Goal: Information Seeking & Learning: Learn about a topic

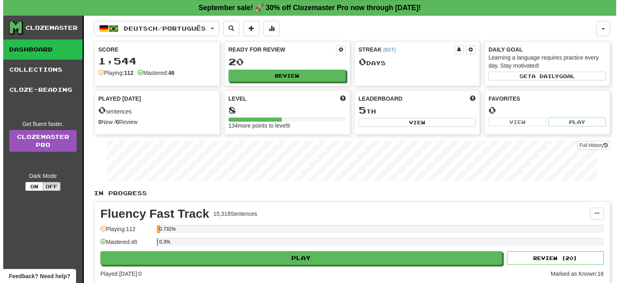
scroll to position [15, 0]
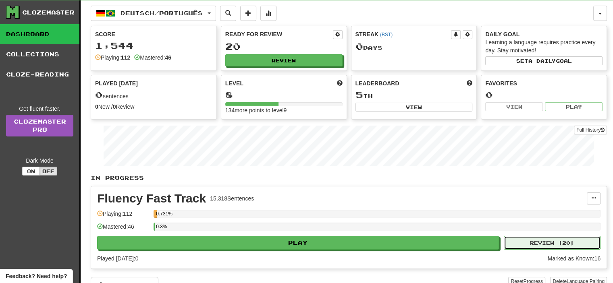
click at [523, 236] on button "Review ( 20 )" at bounding box center [552, 243] width 97 height 14
select select "**"
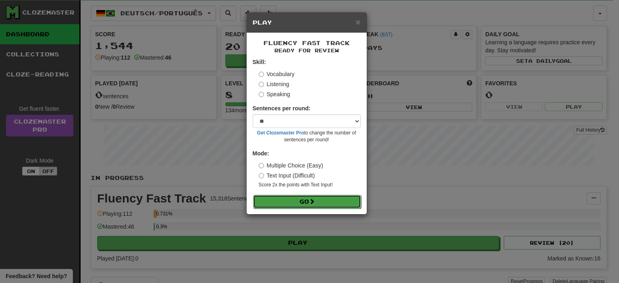
click at [306, 199] on button "Go" at bounding box center [307, 202] width 108 height 14
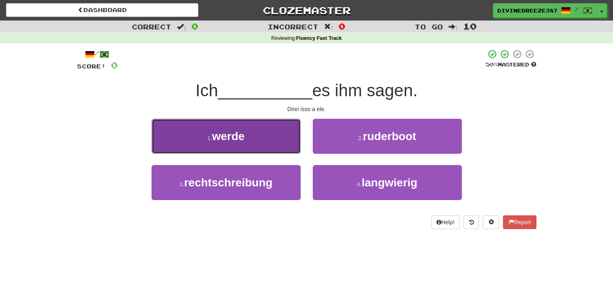
click at [262, 124] on button "1 . werde" at bounding box center [226, 136] width 149 height 35
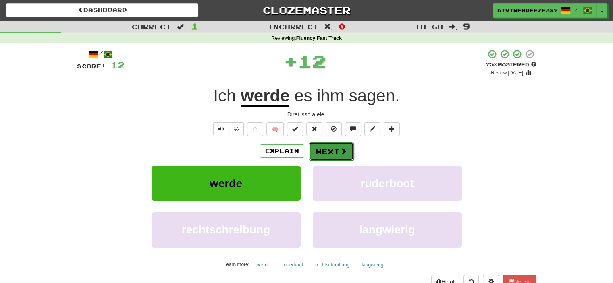
click at [330, 153] on button "Next" at bounding box center [331, 151] width 45 height 19
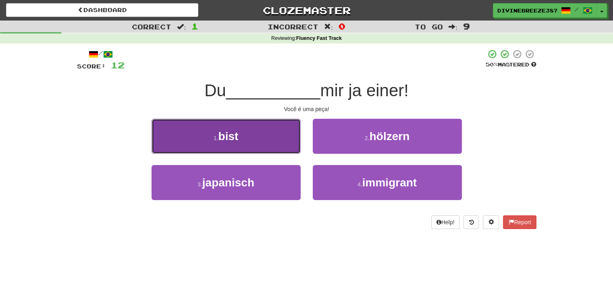
click at [271, 147] on button "1 . bist" at bounding box center [226, 136] width 149 height 35
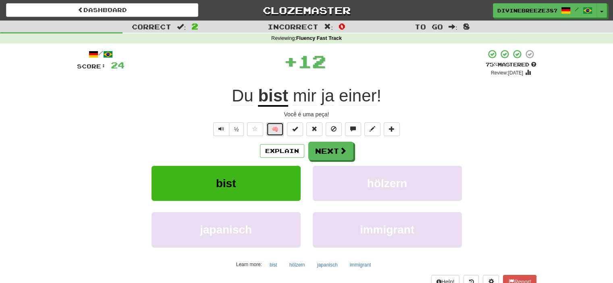
click at [280, 129] on button "🧠" at bounding box center [274, 130] width 17 height 14
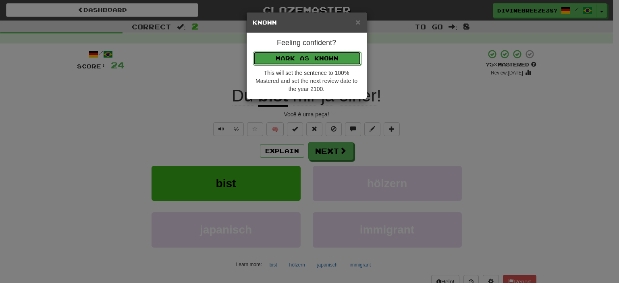
click at [323, 64] on button "Mark as Known" at bounding box center [307, 59] width 108 height 14
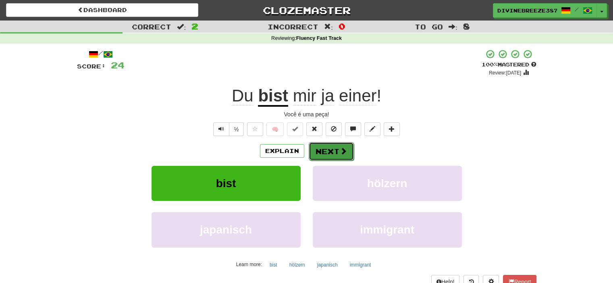
click at [343, 148] on span at bounding box center [343, 151] width 7 height 7
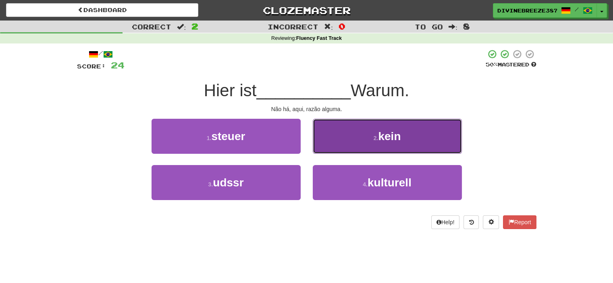
click at [368, 136] on button "2 . kein" at bounding box center [387, 136] width 149 height 35
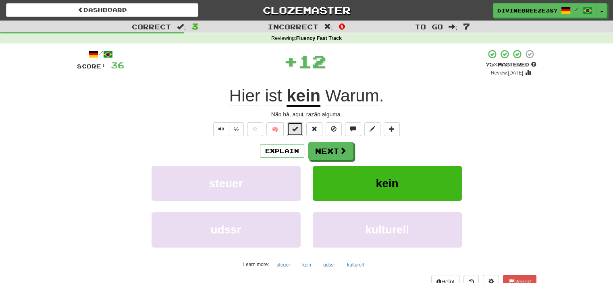
click at [295, 131] on span at bounding box center [295, 129] width 6 height 6
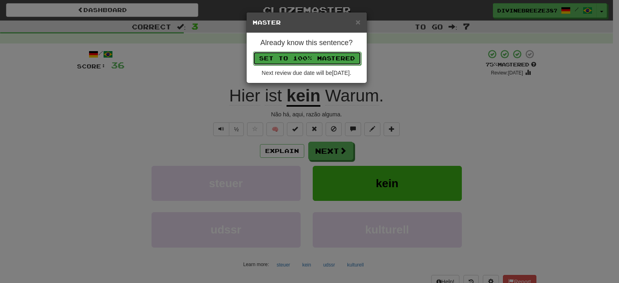
click at [314, 59] on button "Set to 100% Mastered" at bounding box center [307, 59] width 108 height 14
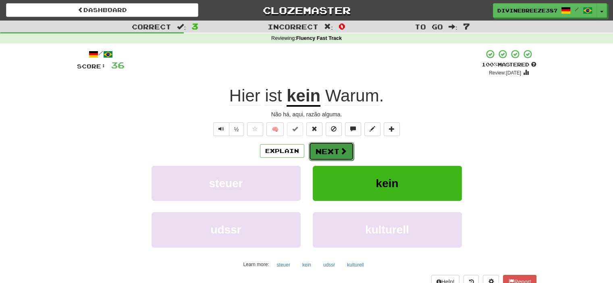
click at [341, 148] on span at bounding box center [343, 151] width 7 height 7
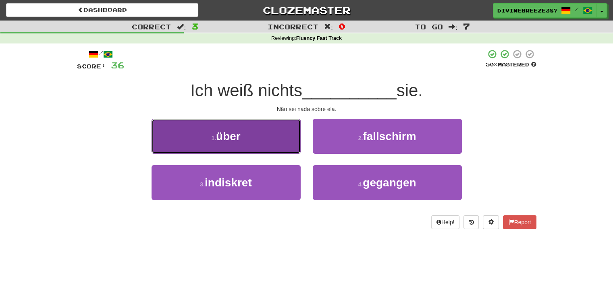
click at [275, 134] on button "1 . über" at bounding box center [226, 136] width 149 height 35
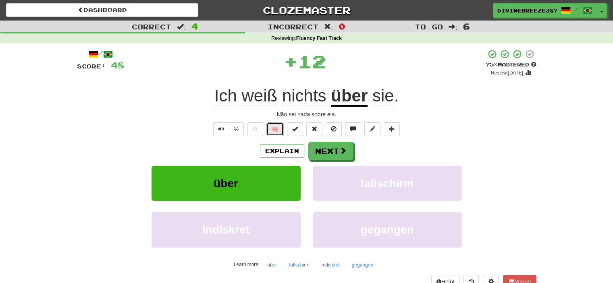
click at [278, 130] on button "🧠" at bounding box center [274, 130] width 17 height 14
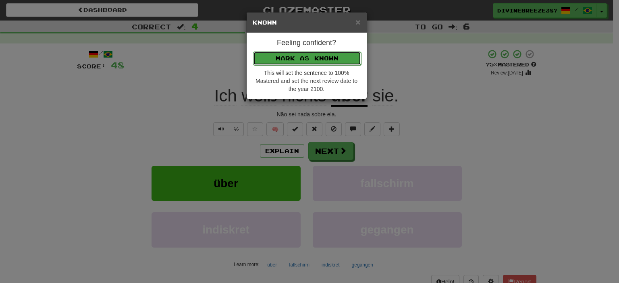
click at [299, 58] on button "Mark as Known" at bounding box center [307, 59] width 108 height 14
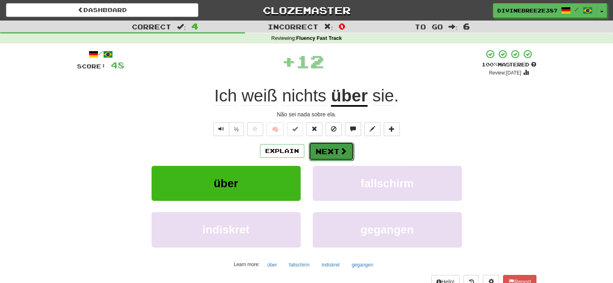
click at [333, 152] on button "Next" at bounding box center [331, 151] width 45 height 19
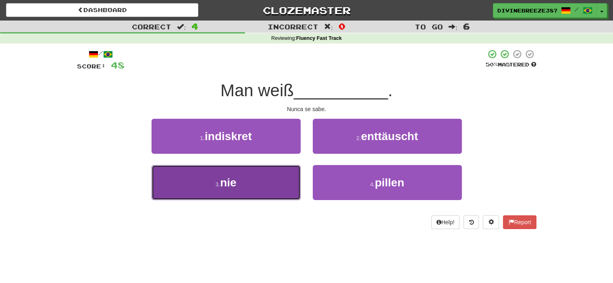
click at [265, 175] on button "3 . nie" at bounding box center [226, 182] width 149 height 35
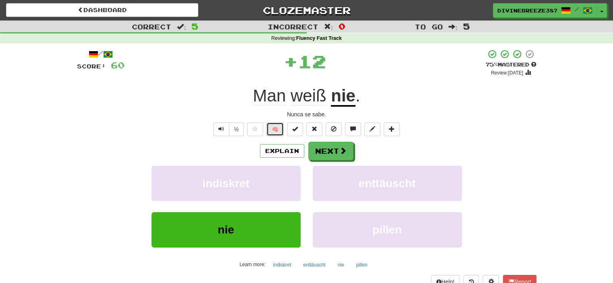
click at [279, 129] on button "🧠" at bounding box center [274, 130] width 17 height 14
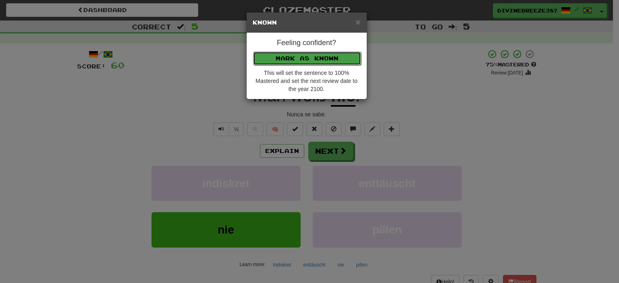
click at [326, 55] on button "Mark as Known" at bounding box center [307, 59] width 108 height 14
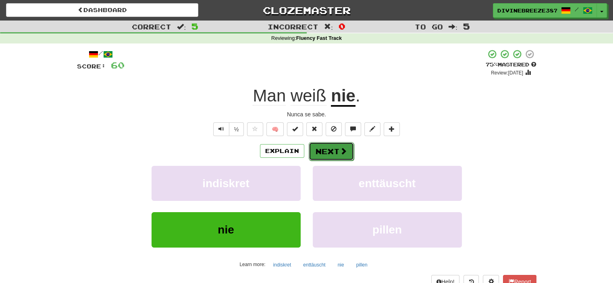
click at [340, 148] on span at bounding box center [343, 151] width 7 height 7
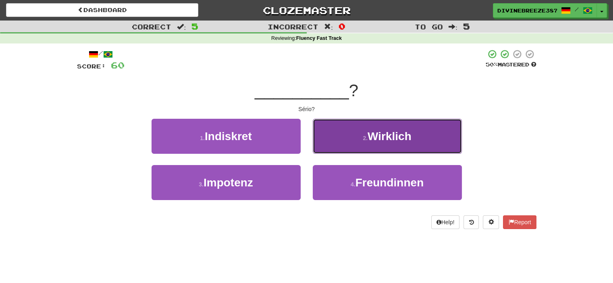
click at [380, 136] on span "Wirklich" at bounding box center [390, 136] width 44 height 12
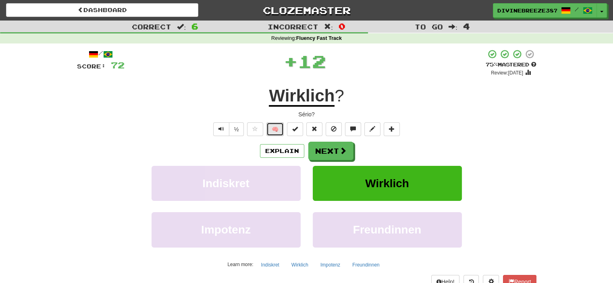
click at [279, 128] on button "🧠" at bounding box center [274, 130] width 17 height 14
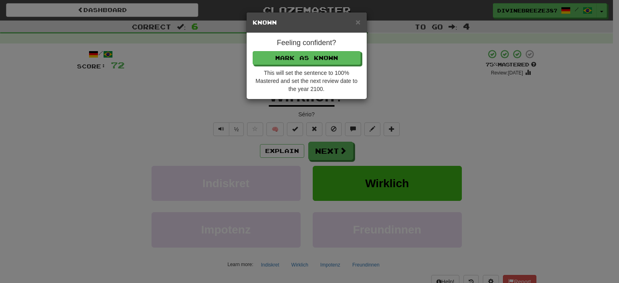
click at [293, 65] on div "Feeling confident? Mark as Known This will set the sentence to 100% Mastered an…" at bounding box center [307, 66] width 120 height 66
click at [289, 62] on button "Mark as Known" at bounding box center [307, 59] width 108 height 14
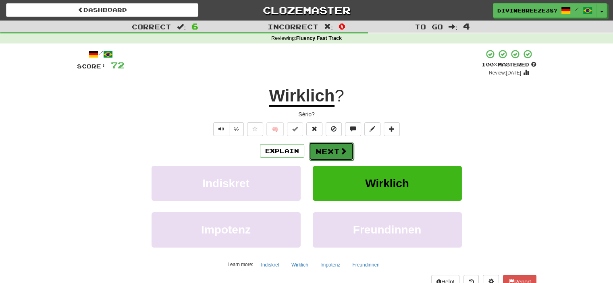
click at [341, 152] on span at bounding box center [343, 151] width 7 height 7
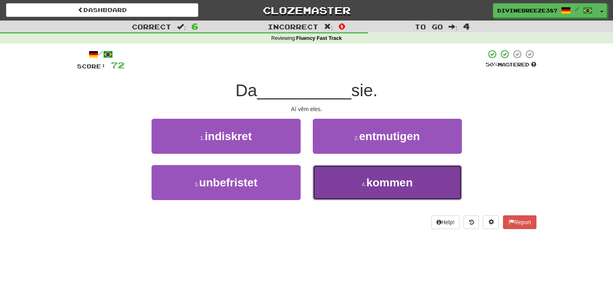
click at [362, 177] on button "4 . kommen" at bounding box center [387, 182] width 149 height 35
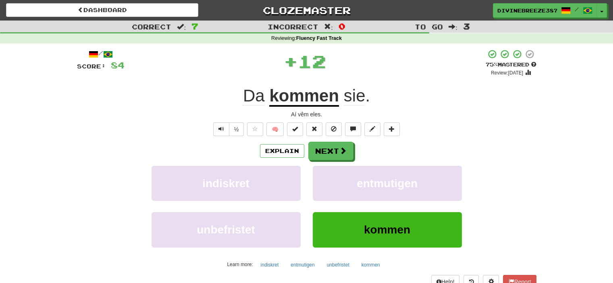
click at [274, 137] on div "/ Score: 84 + 12 75 % Mastered Review: 2025-10-17 Da kommen sie . Aí vêm eles. …" at bounding box center [306, 175] width 459 height 253
click at [275, 129] on button "🧠" at bounding box center [274, 130] width 17 height 14
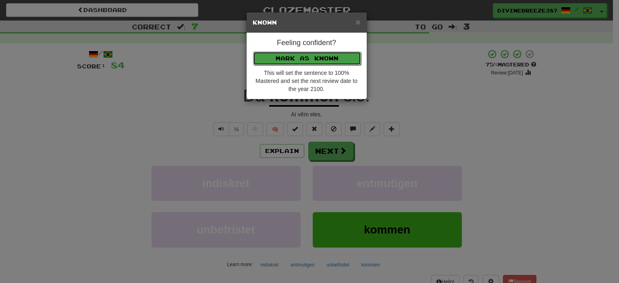
click at [316, 58] on button "Mark as Known" at bounding box center [307, 59] width 108 height 14
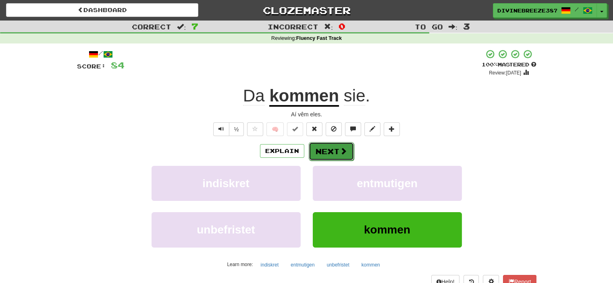
click at [340, 149] on span at bounding box center [343, 151] width 7 height 7
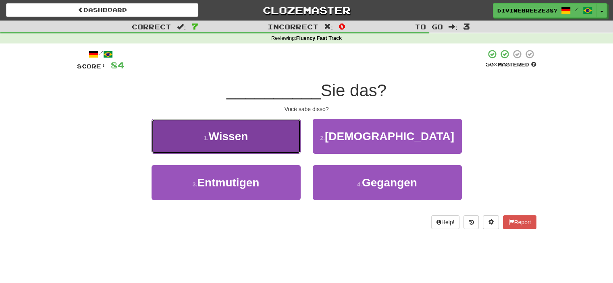
click at [284, 141] on button "1 . Wissen" at bounding box center [226, 136] width 149 height 35
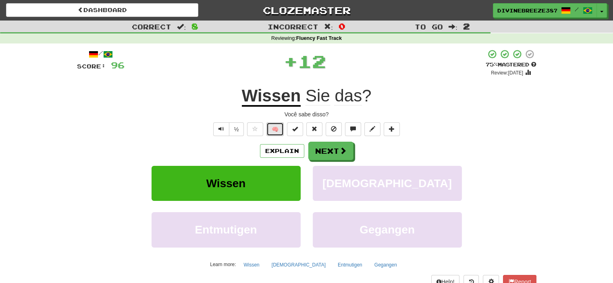
click at [281, 125] on button "🧠" at bounding box center [274, 130] width 17 height 14
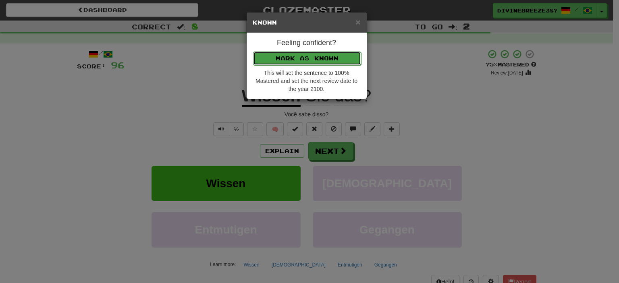
click at [299, 61] on button "Mark as Known" at bounding box center [307, 59] width 108 height 14
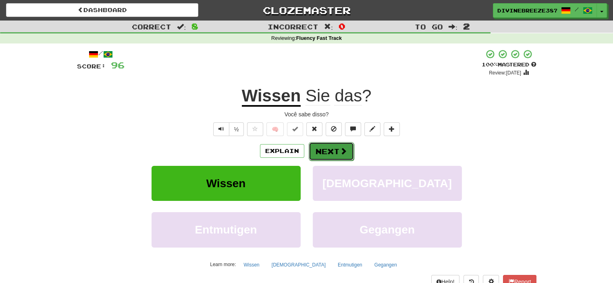
click at [330, 155] on button "Next" at bounding box center [331, 151] width 45 height 19
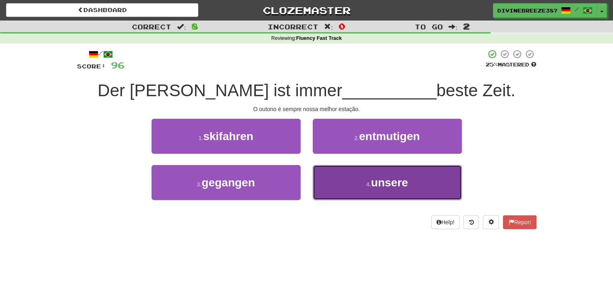
click at [353, 183] on button "4 . unsere" at bounding box center [387, 182] width 149 height 35
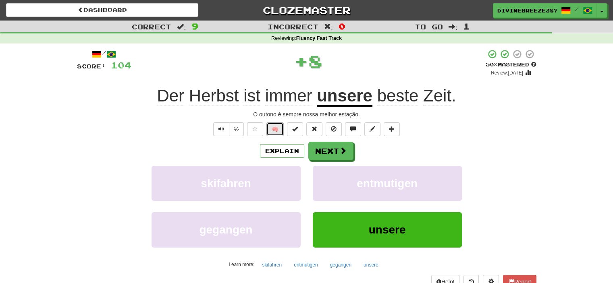
click at [279, 132] on button "🧠" at bounding box center [274, 130] width 17 height 14
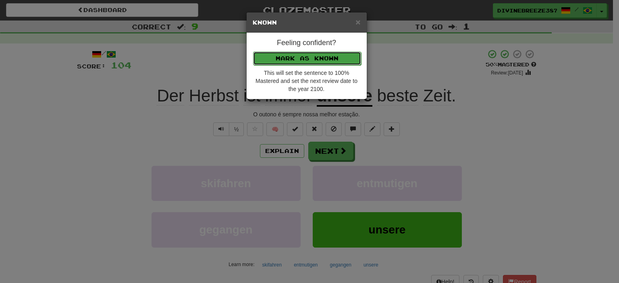
click at [290, 58] on button "Mark as Known" at bounding box center [307, 59] width 108 height 14
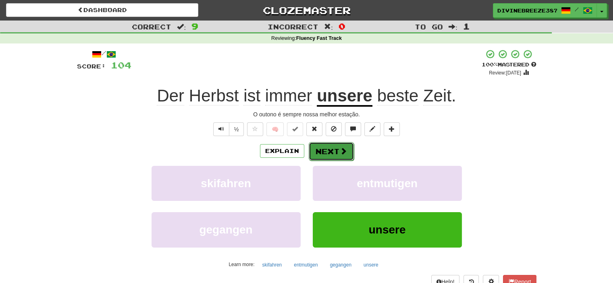
click at [330, 151] on button "Next" at bounding box center [331, 151] width 45 height 19
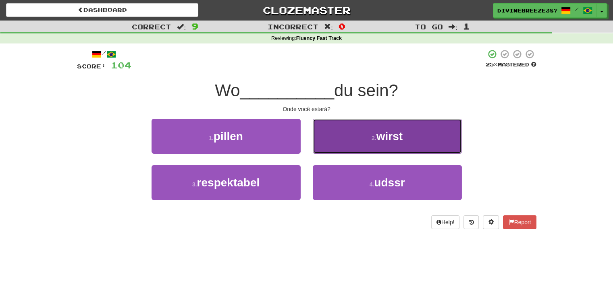
click at [353, 138] on button "2 . wirst" at bounding box center [387, 136] width 149 height 35
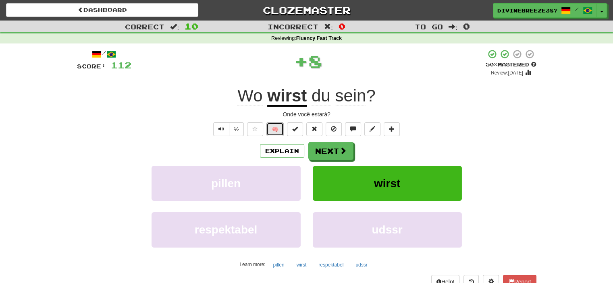
click at [281, 129] on button "🧠" at bounding box center [274, 130] width 17 height 14
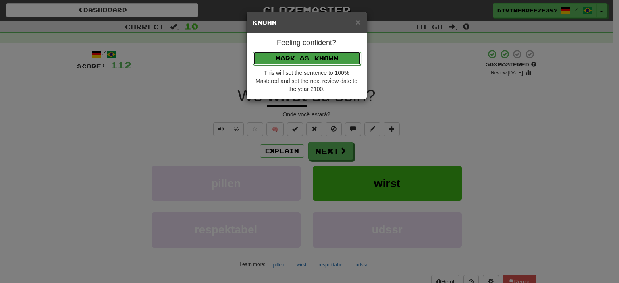
click at [312, 54] on button "Mark as Known" at bounding box center [307, 59] width 108 height 14
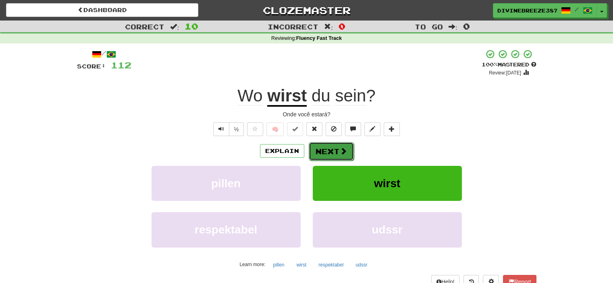
click at [337, 152] on button "Next" at bounding box center [331, 151] width 45 height 19
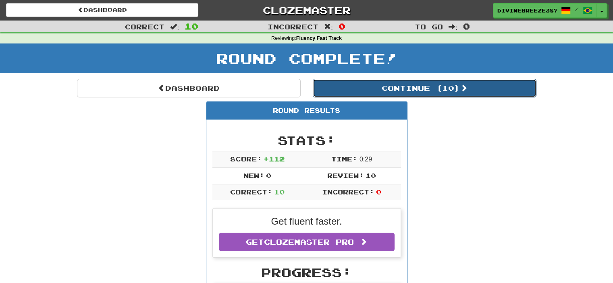
click at [368, 83] on button "Continue ( 10 )" at bounding box center [425, 88] width 224 height 19
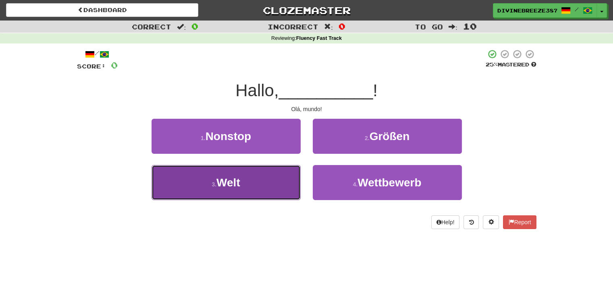
click at [268, 187] on button "3 . Welt" at bounding box center [226, 182] width 149 height 35
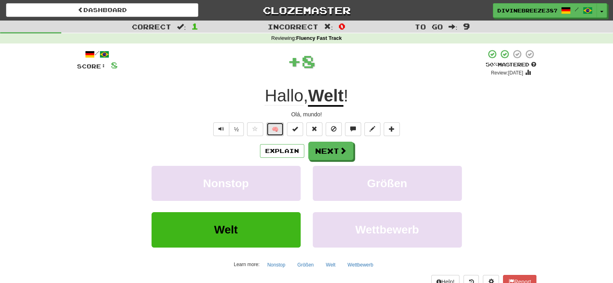
click at [276, 129] on button "🧠" at bounding box center [274, 130] width 17 height 14
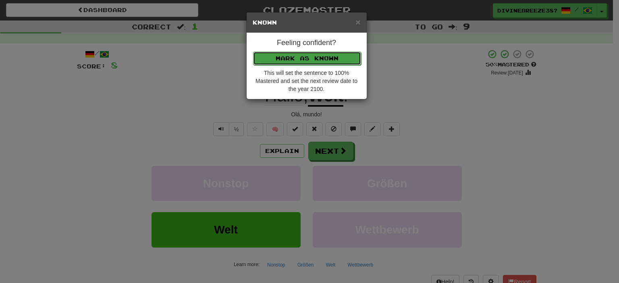
click at [318, 63] on button "Mark as Known" at bounding box center [307, 59] width 108 height 14
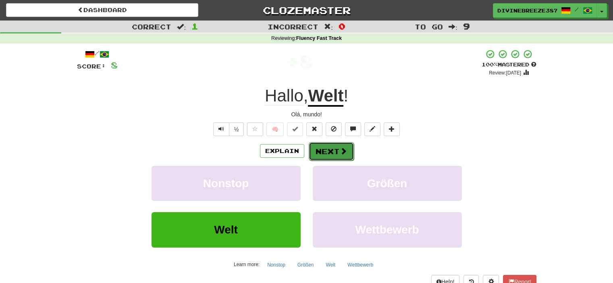
click at [345, 150] on span at bounding box center [343, 151] width 7 height 7
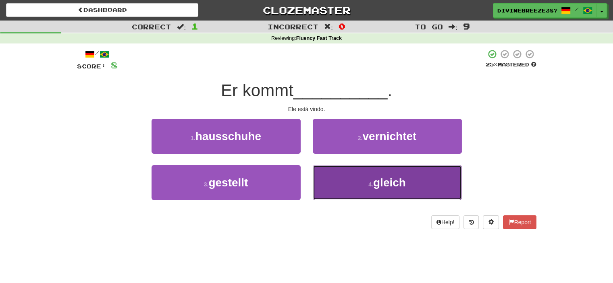
click at [353, 180] on button "4 . gleich" at bounding box center [387, 182] width 149 height 35
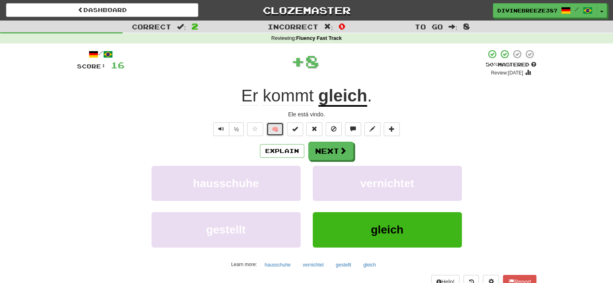
click at [278, 126] on button "🧠" at bounding box center [274, 130] width 17 height 14
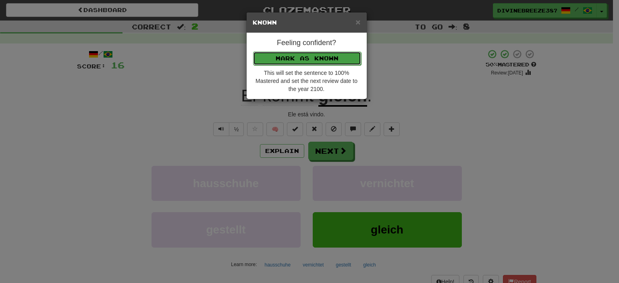
click at [298, 58] on button "Mark as Known" at bounding box center [307, 59] width 108 height 14
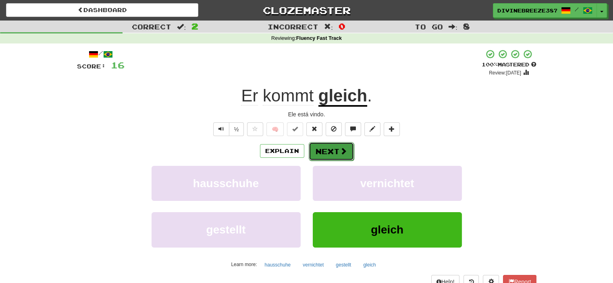
click at [342, 153] on span at bounding box center [343, 151] width 7 height 7
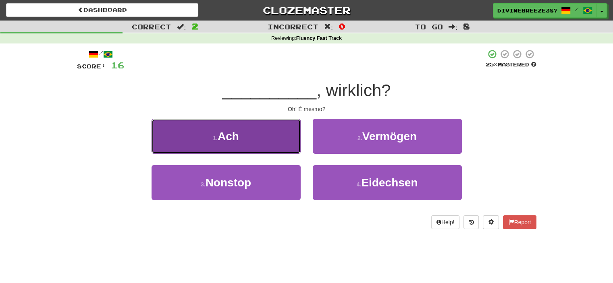
click at [285, 145] on button "1 . Ach" at bounding box center [226, 136] width 149 height 35
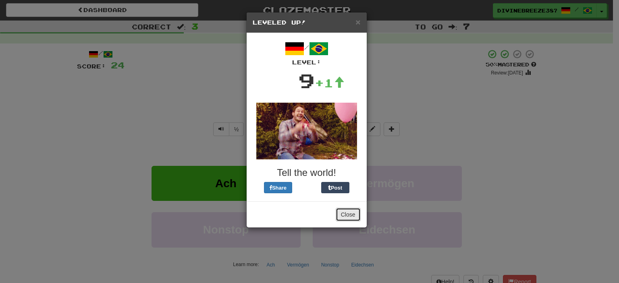
click at [354, 214] on button "Close" at bounding box center [348, 215] width 25 height 14
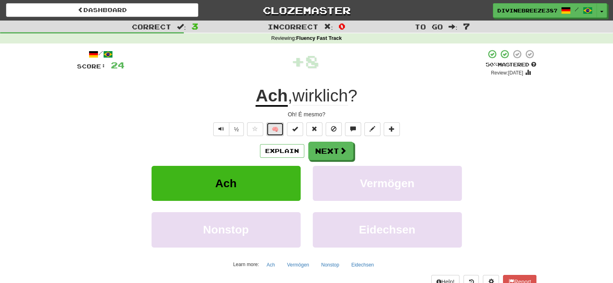
click at [274, 126] on button "🧠" at bounding box center [274, 130] width 17 height 14
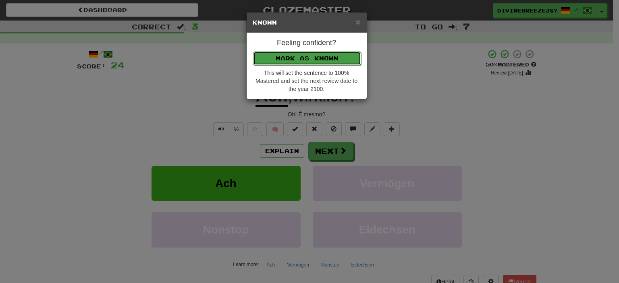
click at [317, 52] on button "Mark as Known" at bounding box center [307, 59] width 108 height 14
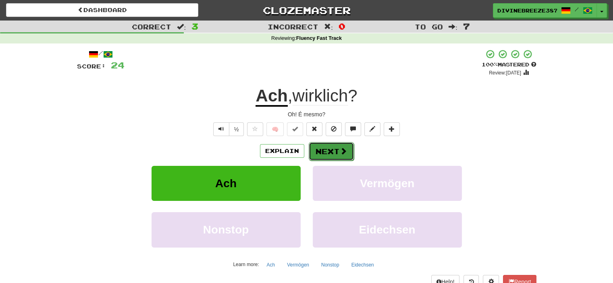
click at [335, 150] on button "Next" at bounding box center [331, 151] width 45 height 19
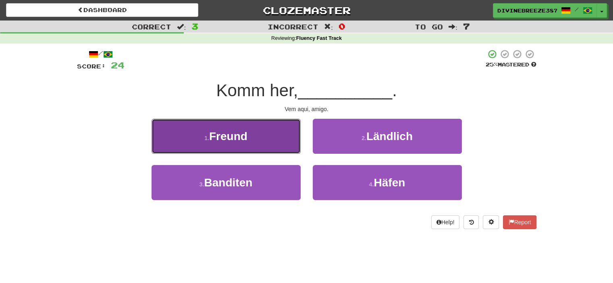
click at [279, 124] on button "1 . Freund" at bounding box center [226, 136] width 149 height 35
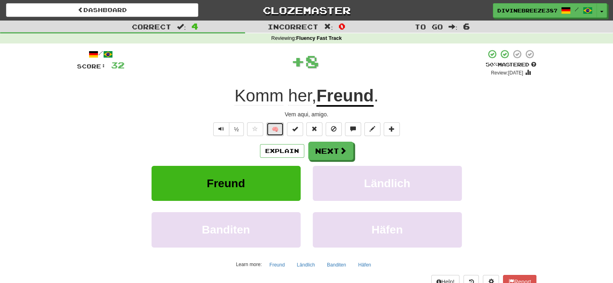
click at [279, 124] on button "🧠" at bounding box center [274, 130] width 17 height 14
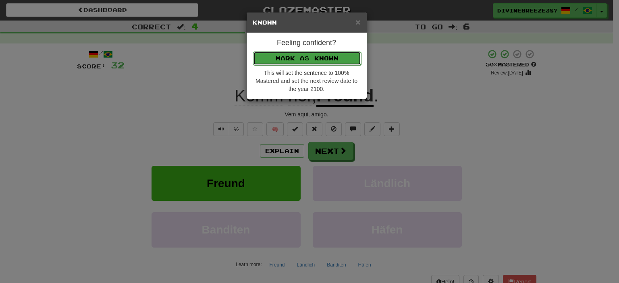
click at [306, 63] on button "Mark as Known" at bounding box center [307, 59] width 108 height 14
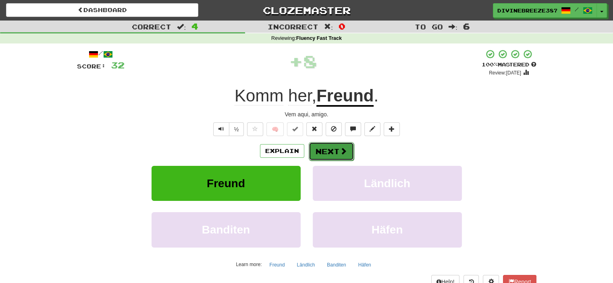
click at [330, 149] on button "Next" at bounding box center [331, 151] width 45 height 19
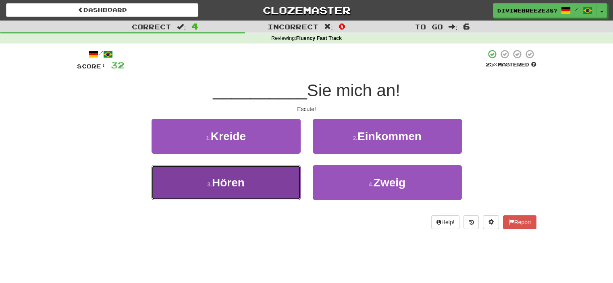
click at [272, 178] on button "3 . Hören" at bounding box center [226, 182] width 149 height 35
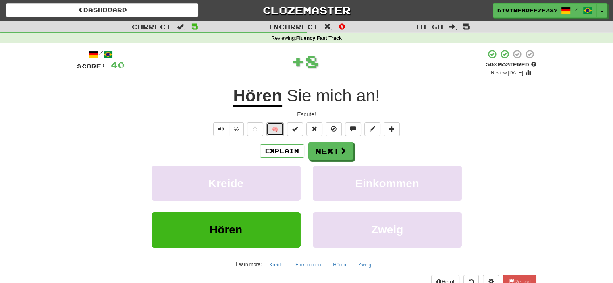
click at [280, 131] on button "🧠" at bounding box center [274, 130] width 17 height 14
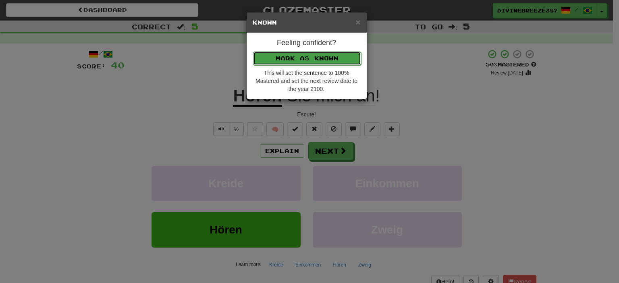
click at [306, 57] on button "Mark as Known" at bounding box center [307, 59] width 108 height 14
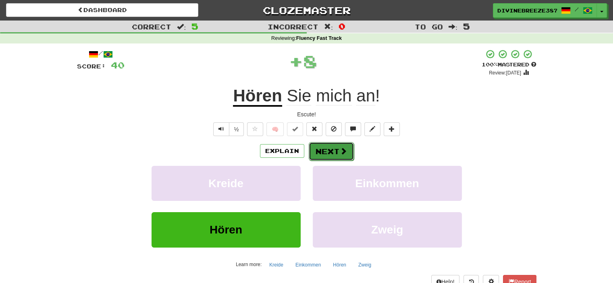
click at [332, 149] on button "Next" at bounding box center [331, 151] width 45 height 19
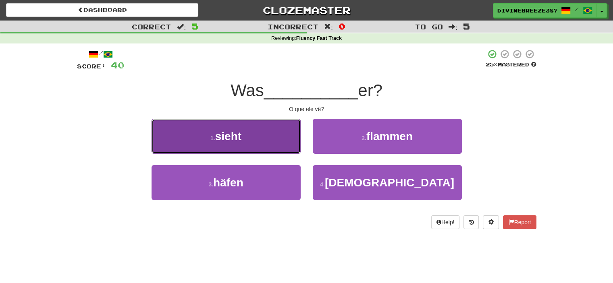
click at [283, 140] on button "1 . sieht" at bounding box center [226, 136] width 149 height 35
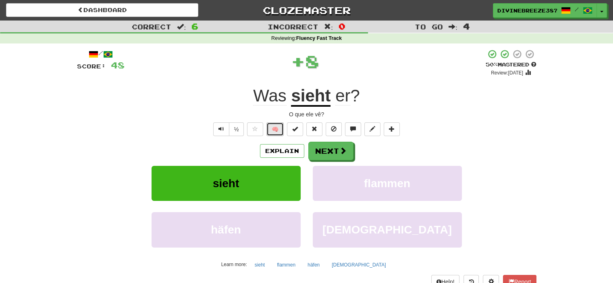
click at [281, 133] on button "🧠" at bounding box center [274, 130] width 17 height 14
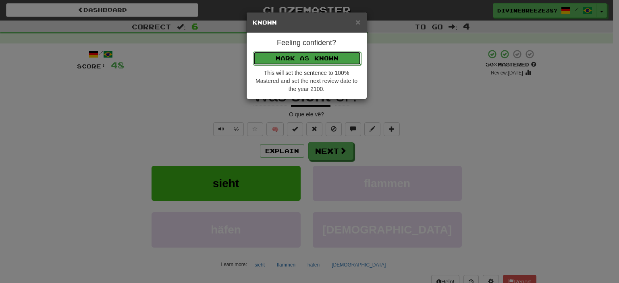
click at [297, 62] on button "Mark as Known" at bounding box center [307, 59] width 108 height 14
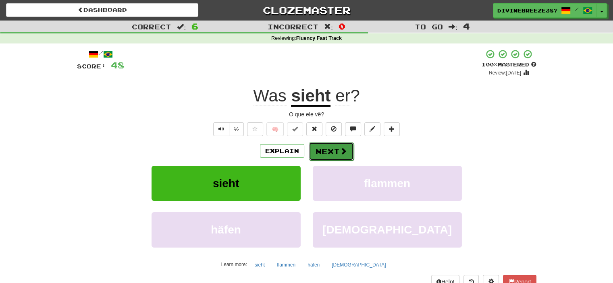
click at [328, 159] on button "Next" at bounding box center [331, 151] width 45 height 19
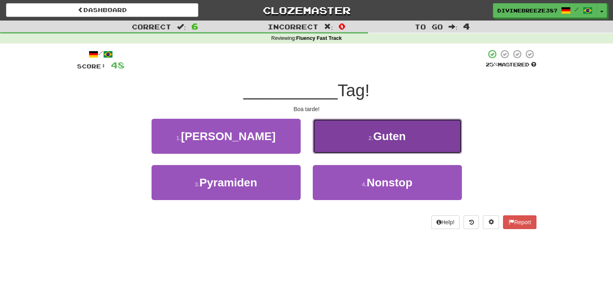
click at [388, 128] on button "2 . Guten" at bounding box center [387, 136] width 149 height 35
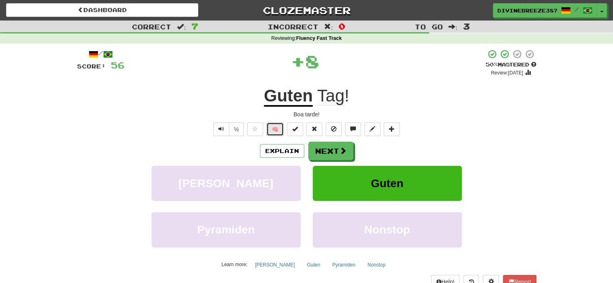
click at [277, 127] on button "🧠" at bounding box center [274, 130] width 17 height 14
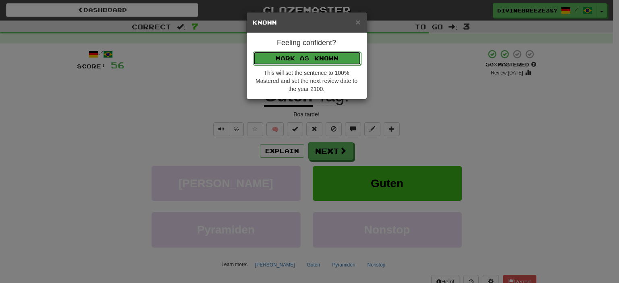
click at [309, 52] on button "Mark as Known" at bounding box center [307, 59] width 108 height 14
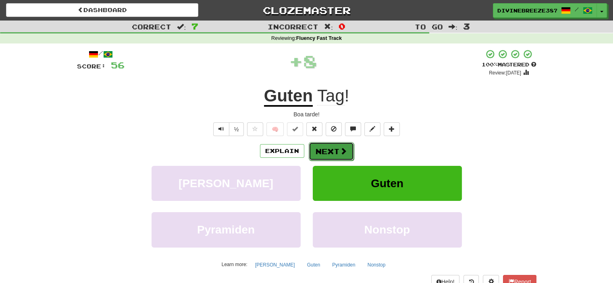
click at [335, 152] on button "Next" at bounding box center [331, 151] width 45 height 19
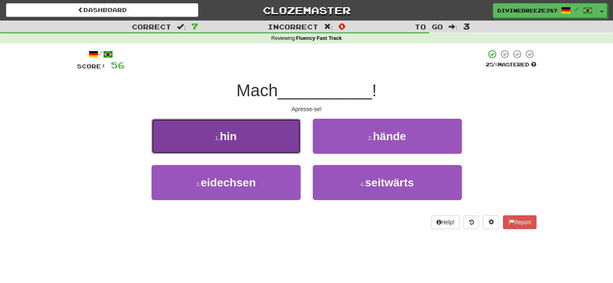
click at [272, 126] on button "1 . hin" at bounding box center [226, 136] width 149 height 35
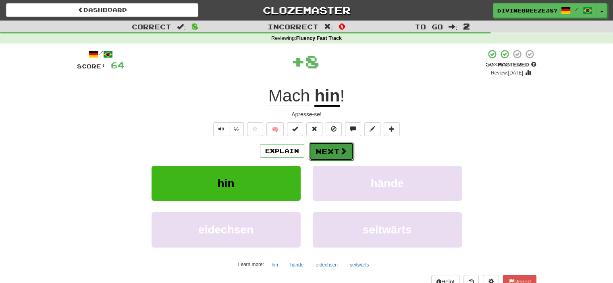
click at [324, 150] on button "Next" at bounding box center [331, 151] width 45 height 19
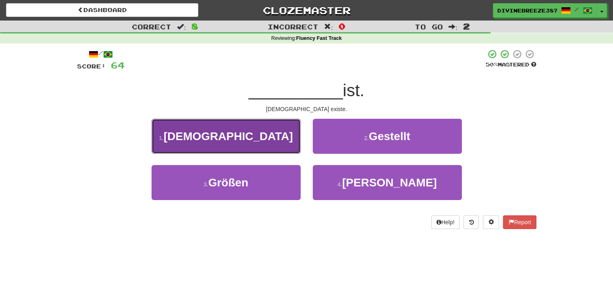
click at [266, 152] on button "1 . Gott" at bounding box center [226, 136] width 149 height 35
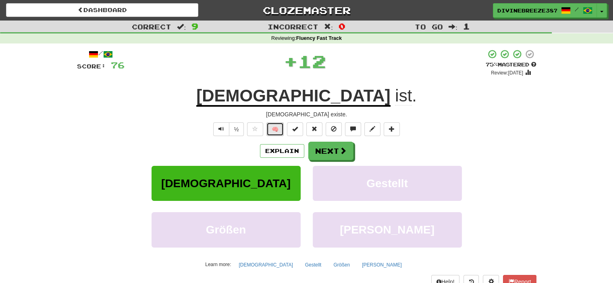
click at [274, 125] on button "🧠" at bounding box center [274, 130] width 17 height 14
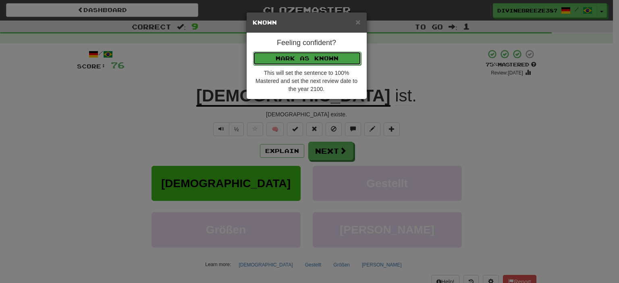
click at [308, 60] on button "Mark as Known" at bounding box center [307, 59] width 108 height 14
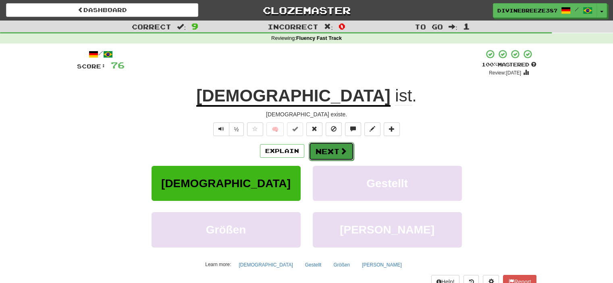
click at [332, 153] on button "Next" at bounding box center [331, 151] width 45 height 19
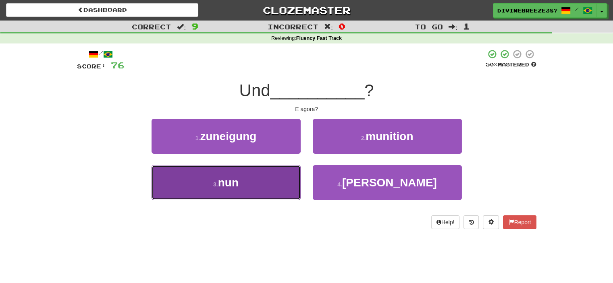
click at [267, 183] on button "3 . nun" at bounding box center [226, 182] width 149 height 35
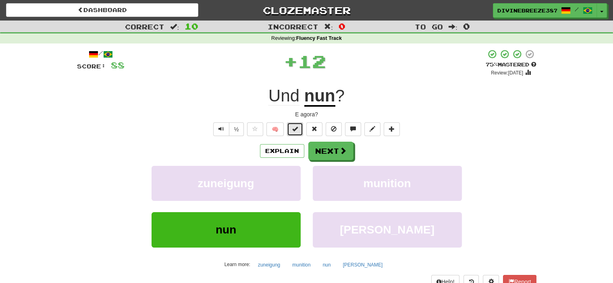
click at [297, 130] on span at bounding box center [295, 129] width 6 height 6
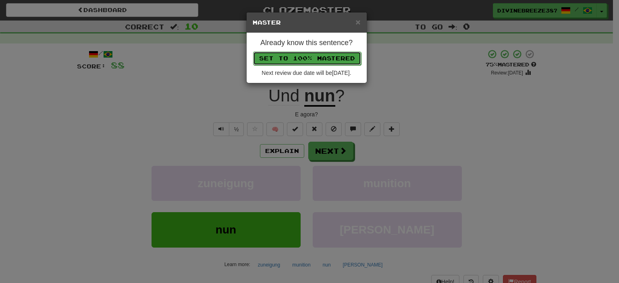
click at [329, 56] on button "Set to 100% Mastered" at bounding box center [307, 59] width 108 height 14
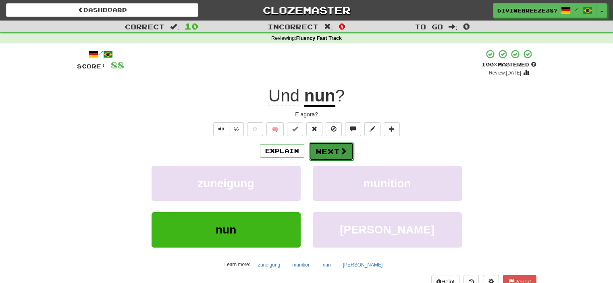
click at [331, 148] on button "Next" at bounding box center [331, 151] width 45 height 19
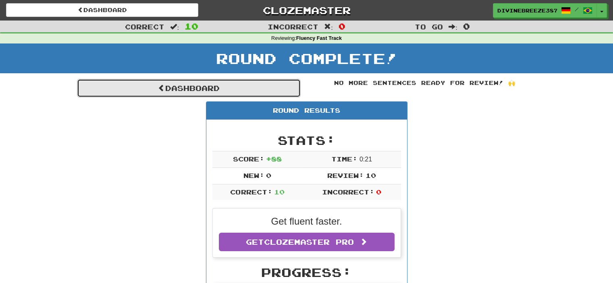
click at [208, 79] on link "Dashboard" at bounding box center [189, 88] width 224 height 19
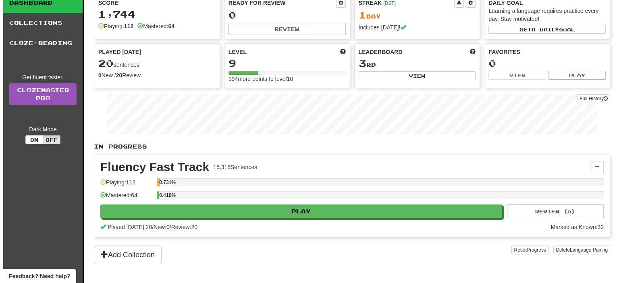
scroll to position [48, 0]
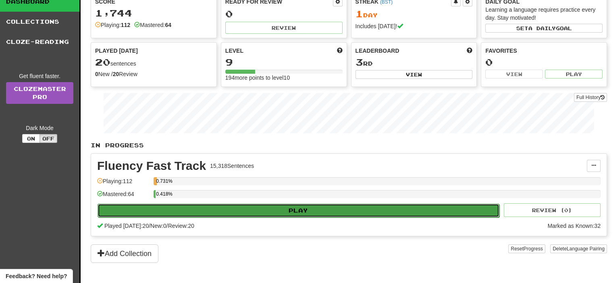
click at [248, 209] on button "Play" at bounding box center [299, 211] width 402 height 14
select select "**"
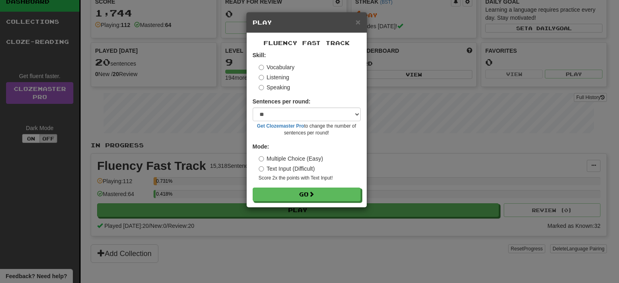
click at [278, 79] on label "Listening" at bounding box center [274, 77] width 31 height 8
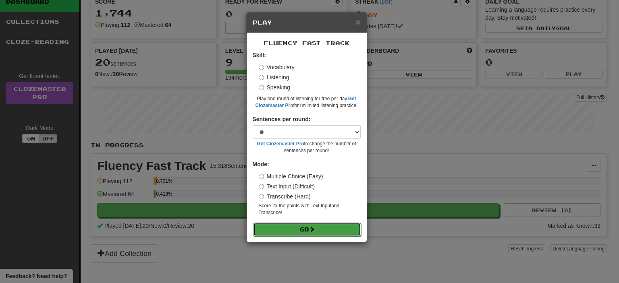
click at [299, 233] on button "Go" at bounding box center [307, 230] width 108 height 14
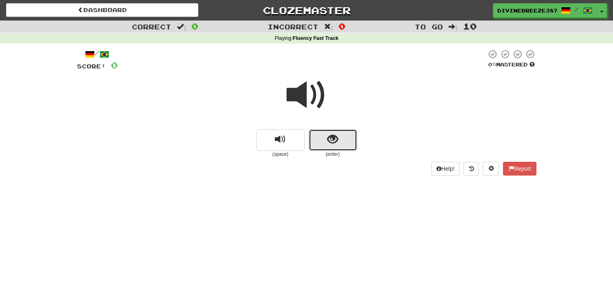
click at [344, 140] on button "show sentence" at bounding box center [333, 140] width 48 height 22
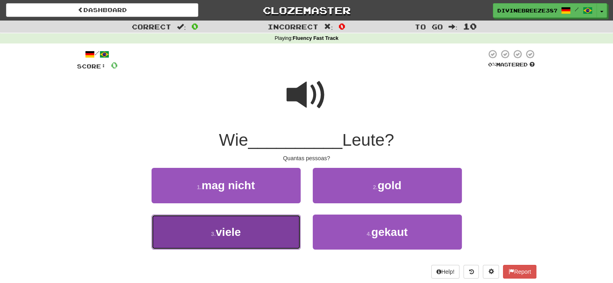
click at [268, 228] on button "3 . viele" at bounding box center [226, 232] width 149 height 35
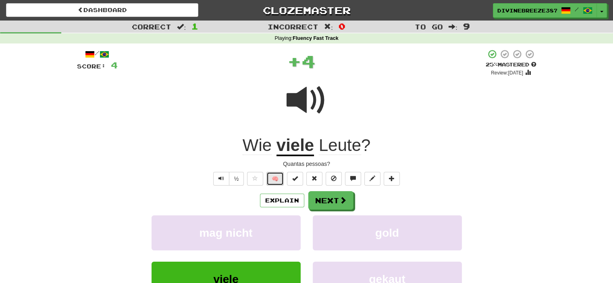
click at [283, 179] on button "🧠" at bounding box center [274, 179] width 17 height 14
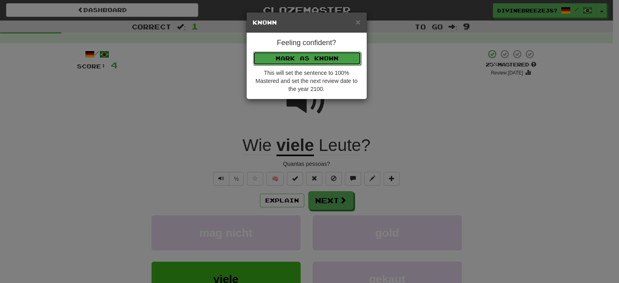
click at [305, 60] on button "Mark as Known" at bounding box center [307, 59] width 108 height 14
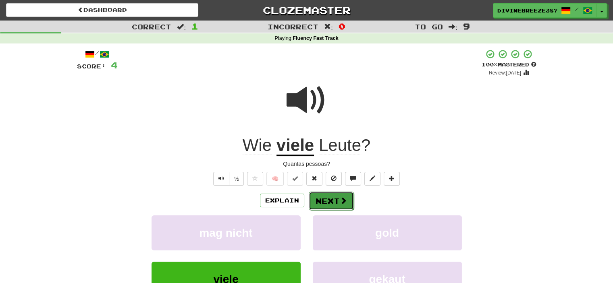
click at [332, 196] on button "Next" at bounding box center [331, 201] width 45 height 19
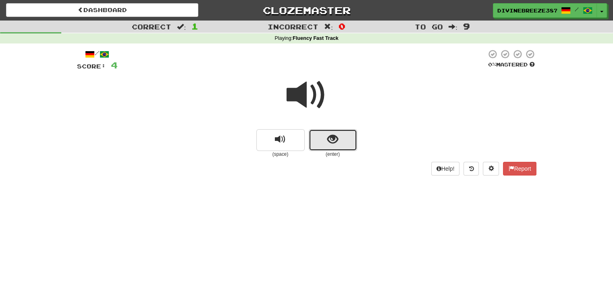
click at [334, 148] on button "show sentence" at bounding box center [333, 140] width 48 height 22
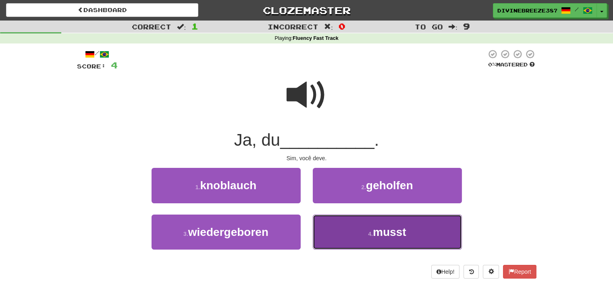
click at [375, 233] on span "musst" at bounding box center [389, 232] width 33 height 12
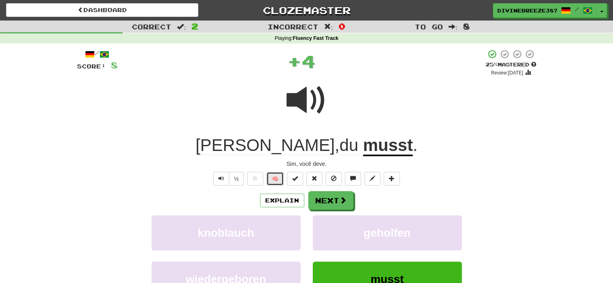
click at [276, 177] on button "🧠" at bounding box center [274, 179] width 17 height 14
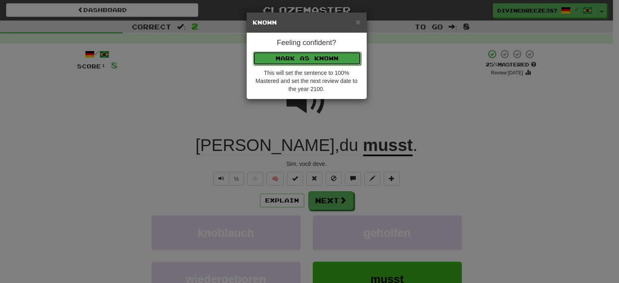
click at [310, 55] on button "Mark as Known" at bounding box center [307, 59] width 108 height 14
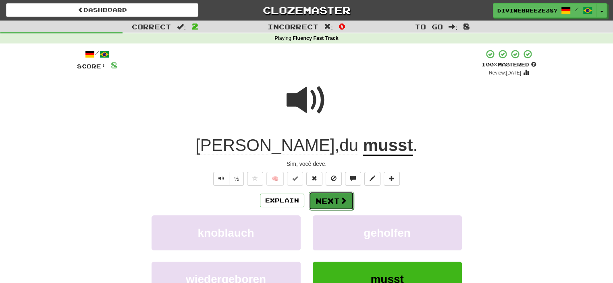
click at [337, 195] on button "Next" at bounding box center [331, 201] width 45 height 19
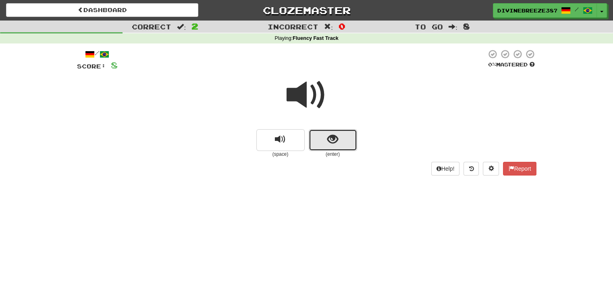
click at [336, 141] on span "show sentence" at bounding box center [332, 139] width 11 height 11
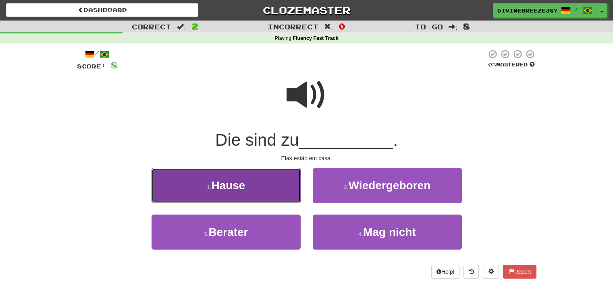
click at [240, 186] on span "Hause" at bounding box center [228, 185] width 34 height 12
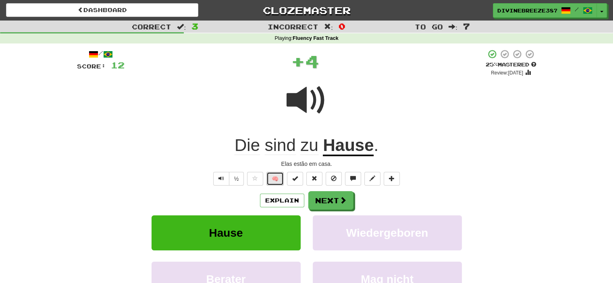
click at [272, 178] on button "🧠" at bounding box center [274, 179] width 17 height 14
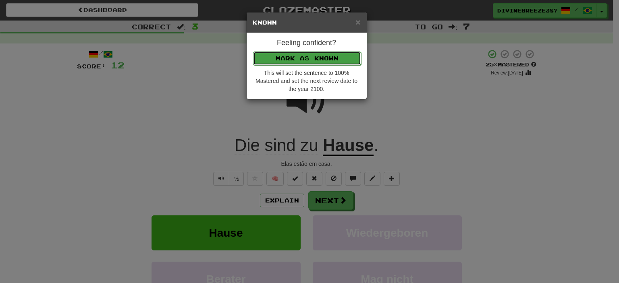
click at [300, 58] on button "Mark as Known" at bounding box center [307, 59] width 108 height 14
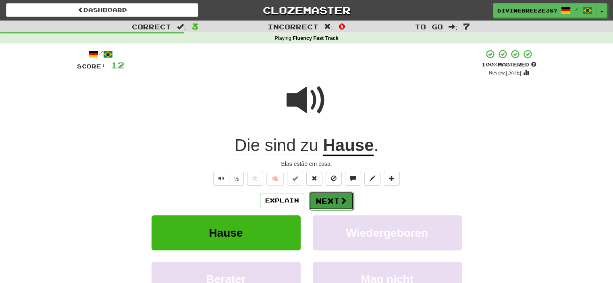
click at [333, 196] on button "Next" at bounding box center [331, 201] width 45 height 19
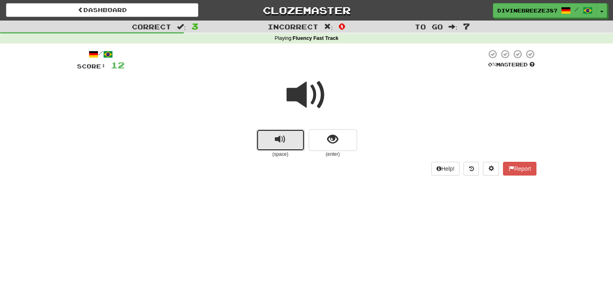
click at [289, 139] on button "replay audio" at bounding box center [280, 140] width 48 height 22
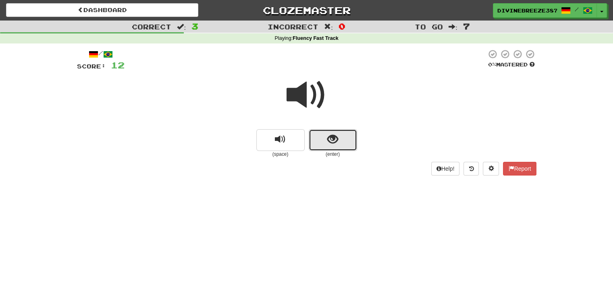
click at [353, 140] on button "show sentence" at bounding box center [333, 140] width 48 height 22
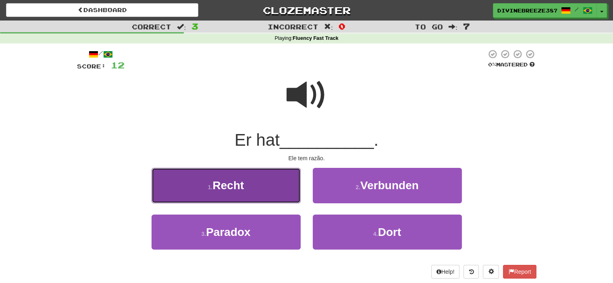
click at [261, 183] on button "1 . Recht" at bounding box center [226, 185] width 149 height 35
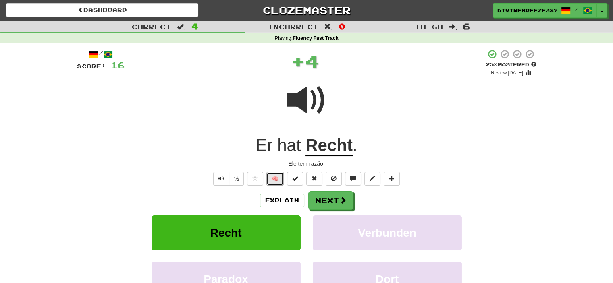
click at [280, 177] on button "🧠" at bounding box center [274, 179] width 17 height 14
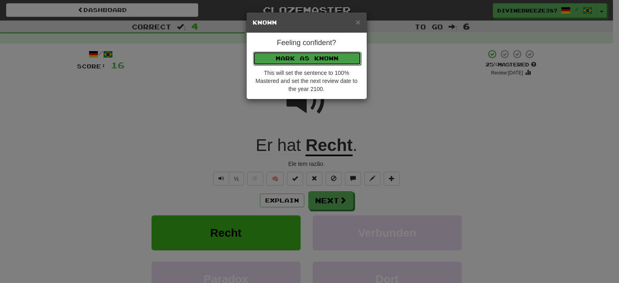
click at [311, 60] on button "Mark as Known" at bounding box center [307, 59] width 108 height 14
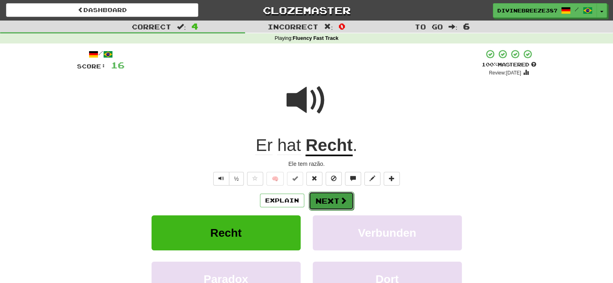
click at [329, 201] on button "Next" at bounding box center [331, 201] width 45 height 19
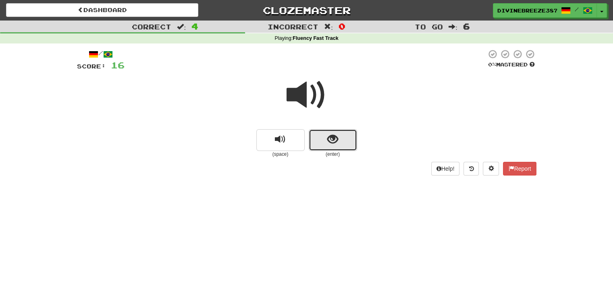
click at [342, 136] on button "show sentence" at bounding box center [333, 140] width 48 height 22
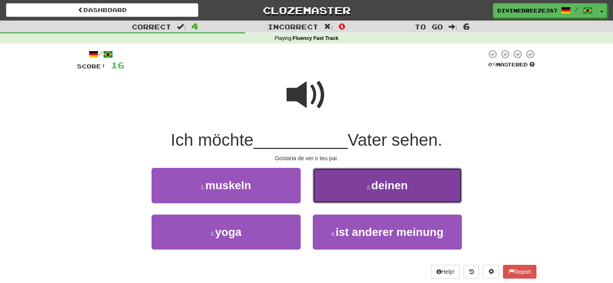
click at [351, 183] on button "2 . deinen" at bounding box center [387, 185] width 149 height 35
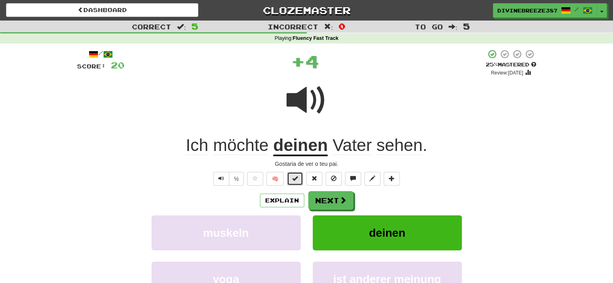
click at [292, 178] on button at bounding box center [295, 179] width 16 height 14
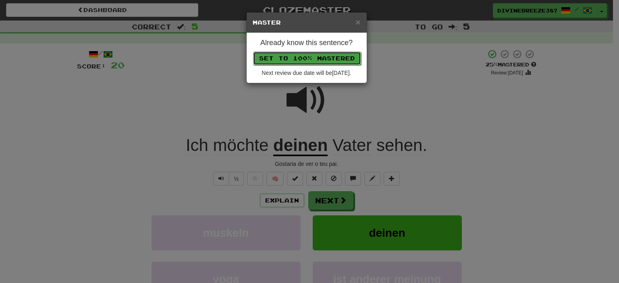
click at [312, 60] on button "Set to 100% Mastered" at bounding box center [307, 59] width 108 height 14
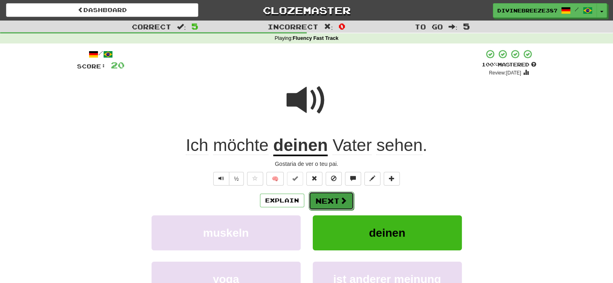
click at [340, 200] on span at bounding box center [343, 200] width 7 height 7
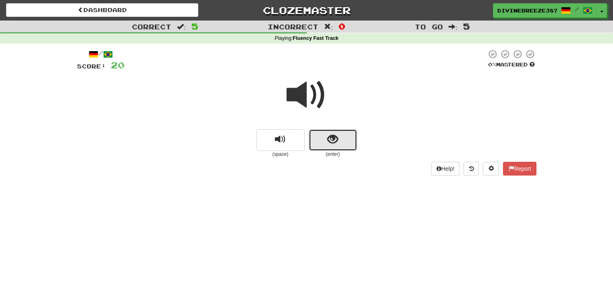
click at [337, 143] on span "show sentence" at bounding box center [332, 139] width 11 height 11
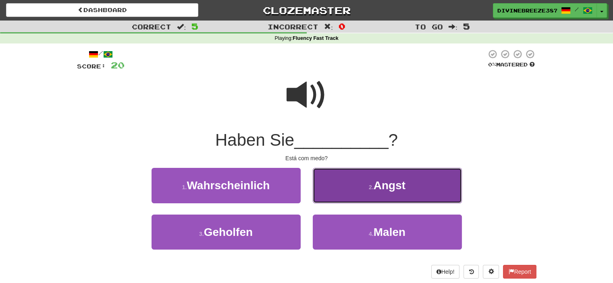
click at [374, 191] on span "Angst" at bounding box center [390, 185] width 32 height 12
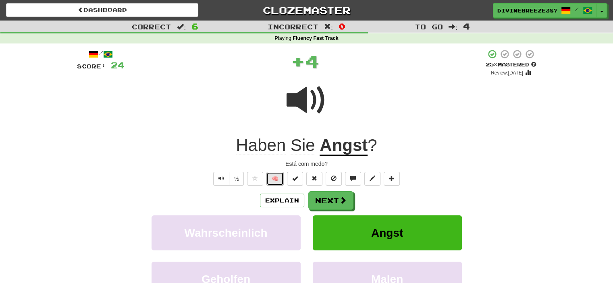
click at [276, 177] on button "🧠" at bounding box center [274, 179] width 17 height 14
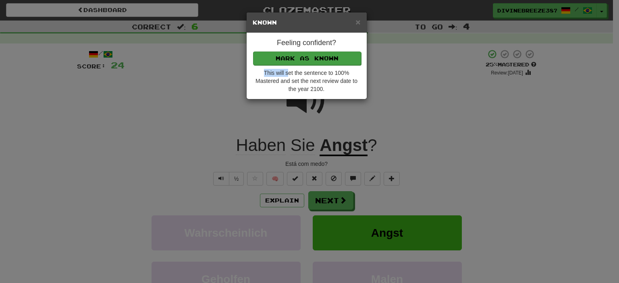
drag, startPoint x: 289, startPoint y: 66, endPoint x: 286, endPoint y: 62, distance: 5.2
click at [286, 62] on div "Feeling confident? Mark as Known This will set the sentence to 100% Mastered an…" at bounding box center [307, 66] width 120 height 66
click at [286, 62] on button "Mark as Known" at bounding box center [307, 59] width 108 height 14
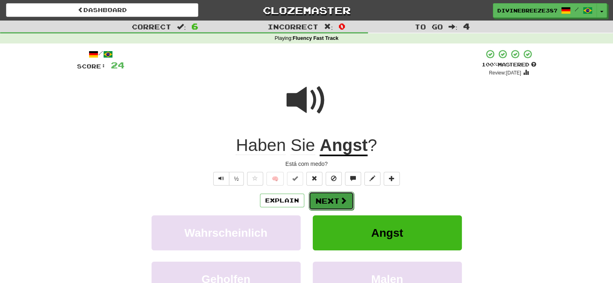
click at [329, 200] on button "Next" at bounding box center [331, 201] width 45 height 19
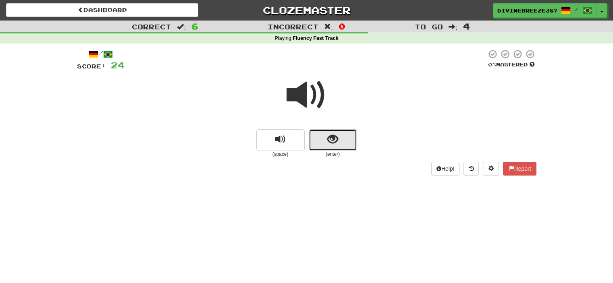
click at [328, 140] on span "show sentence" at bounding box center [332, 139] width 11 height 11
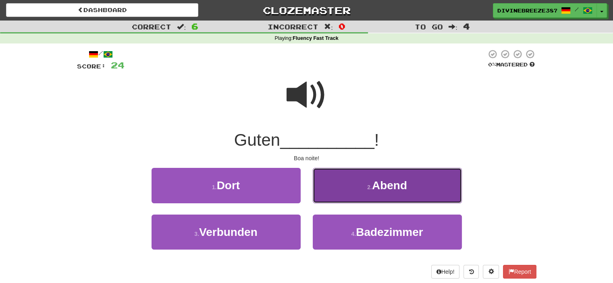
click at [378, 176] on button "2 . Abend" at bounding box center [387, 185] width 149 height 35
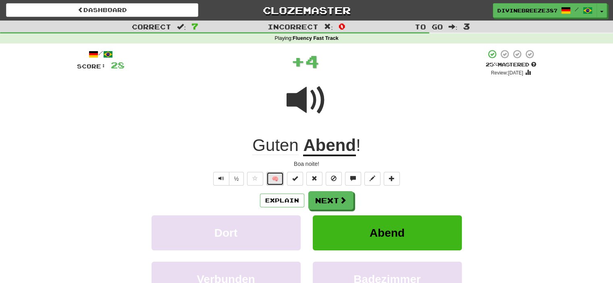
click at [276, 175] on button "🧠" at bounding box center [274, 179] width 17 height 14
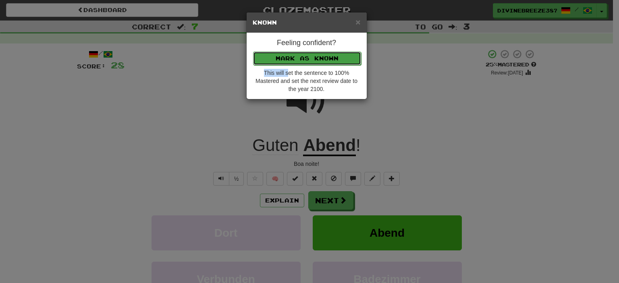
click at [297, 62] on button "Mark as Known" at bounding box center [307, 59] width 108 height 14
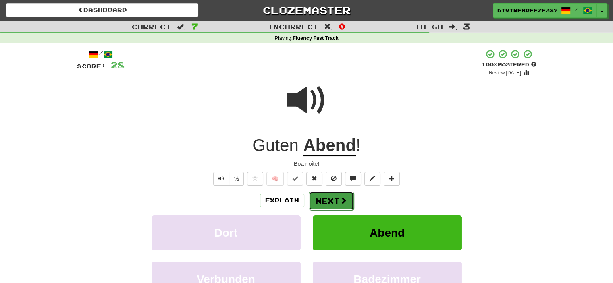
click at [335, 202] on button "Next" at bounding box center [331, 201] width 45 height 19
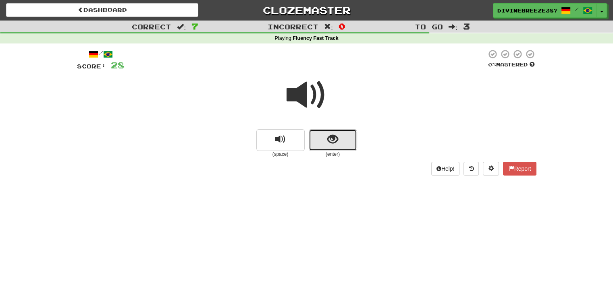
click at [337, 137] on span "show sentence" at bounding box center [332, 139] width 11 height 11
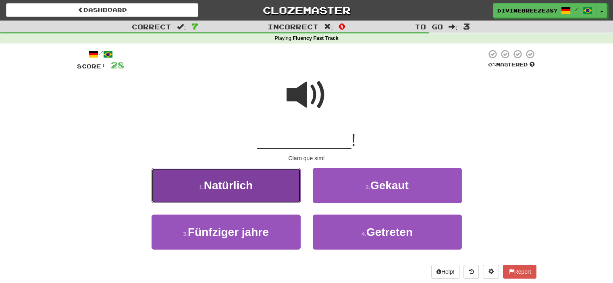
click at [246, 184] on span "Natürlich" at bounding box center [228, 185] width 49 height 12
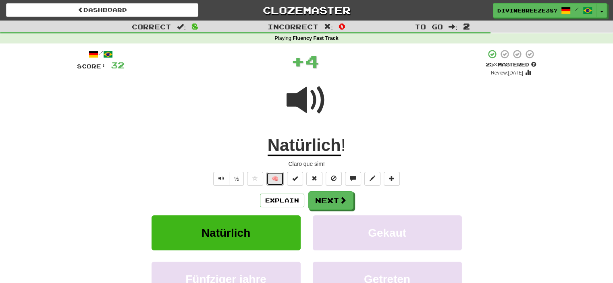
click at [274, 180] on button "🧠" at bounding box center [274, 179] width 17 height 14
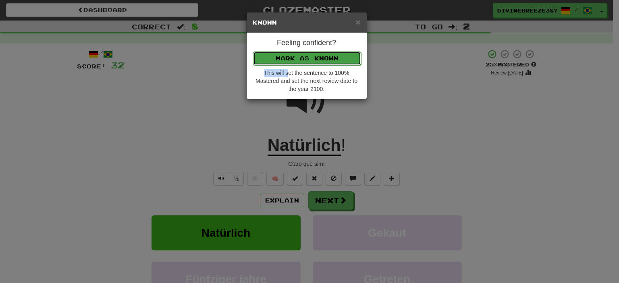
click at [302, 61] on button "Mark as Known" at bounding box center [307, 59] width 108 height 14
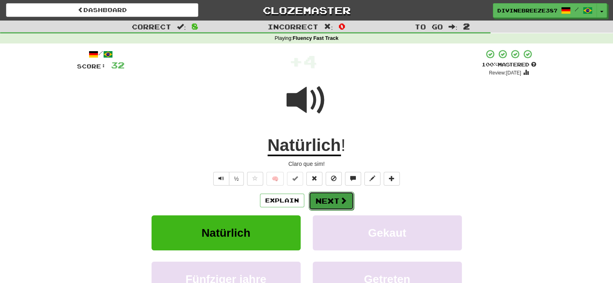
click at [336, 206] on button "Next" at bounding box center [331, 201] width 45 height 19
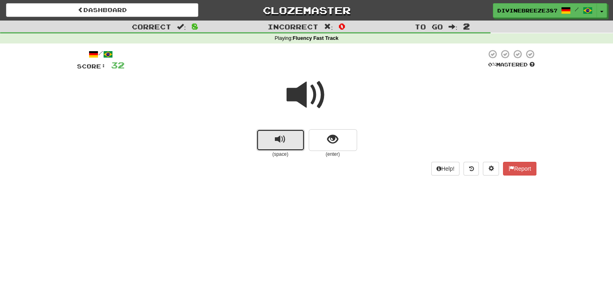
click at [284, 141] on span "replay audio" at bounding box center [280, 139] width 11 height 11
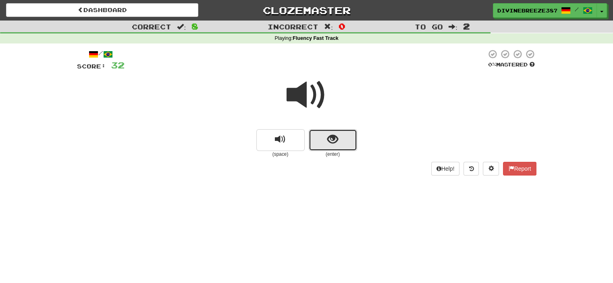
click at [335, 145] on span "show sentence" at bounding box center [332, 139] width 11 height 11
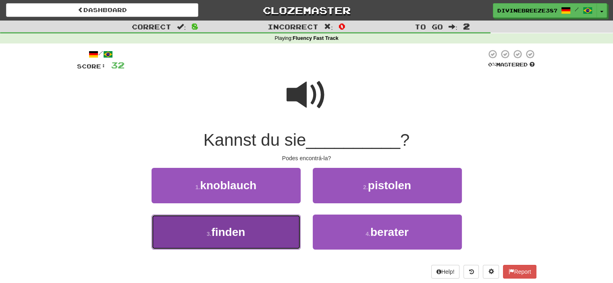
click at [264, 233] on button "3 . finden" at bounding box center [226, 232] width 149 height 35
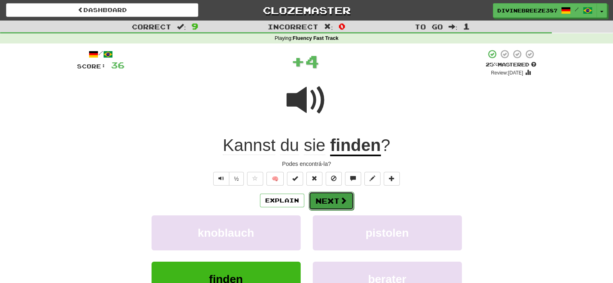
click at [329, 204] on button "Next" at bounding box center [331, 201] width 45 height 19
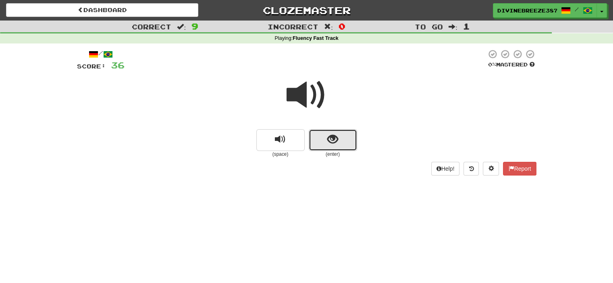
click at [330, 140] on span "show sentence" at bounding box center [332, 139] width 11 height 11
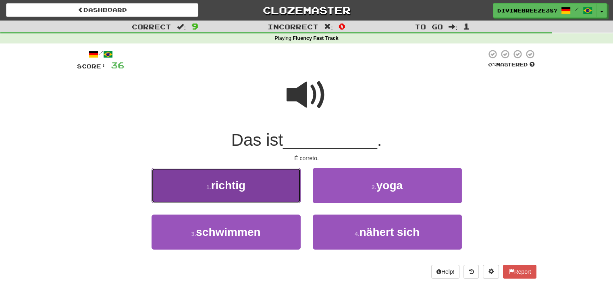
click at [256, 188] on button "1 . richtig" at bounding box center [226, 185] width 149 height 35
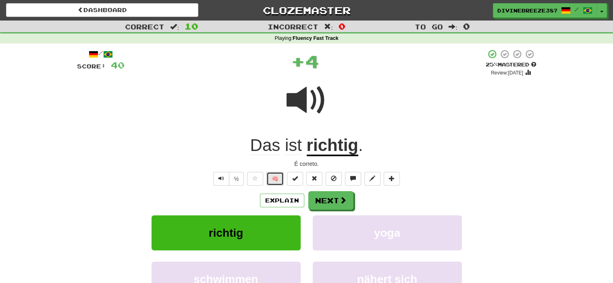
click at [272, 178] on button "🧠" at bounding box center [274, 179] width 17 height 14
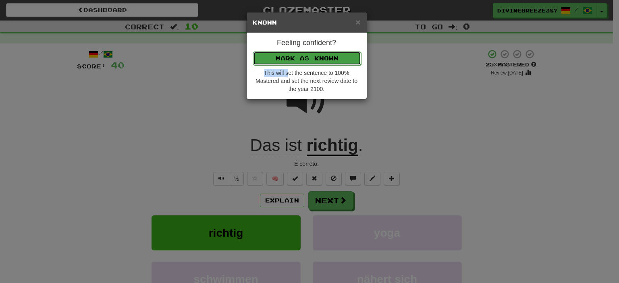
click at [316, 58] on button "Mark as Known" at bounding box center [307, 59] width 108 height 14
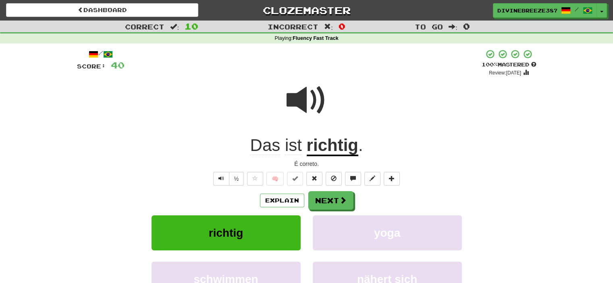
click at [333, 190] on div "/ Score: 40 + 4 100 % Mastered Review: 2100-01-01 Das ist richtig . É correto. …" at bounding box center [306, 200] width 459 height 302
click at [327, 195] on button "Next" at bounding box center [331, 201] width 45 height 19
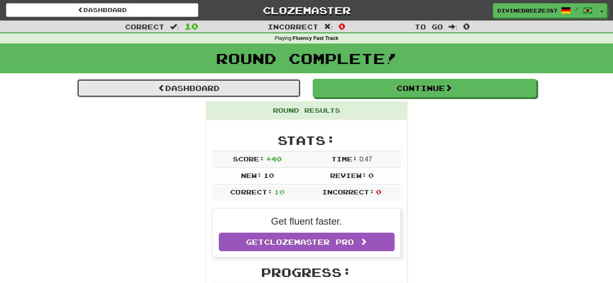
click at [267, 88] on link "Dashboard" at bounding box center [189, 88] width 224 height 19
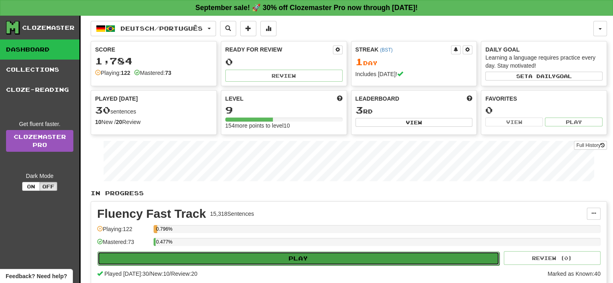
click at [271, 259] on button "Play" at bounding box center [299, 259] width 402 height 14
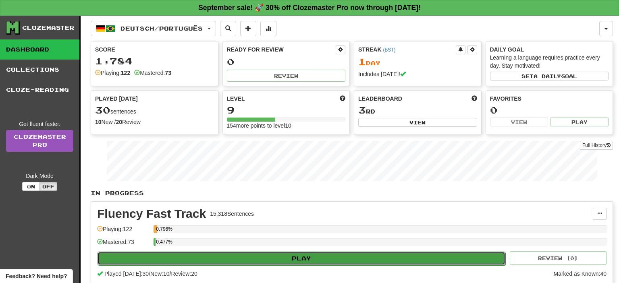
select select "**"
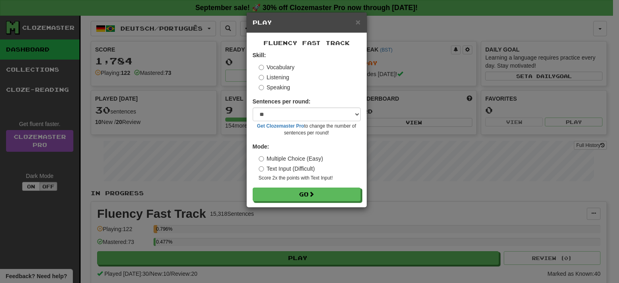
click at [282, 85] on label "Speaking" at bounding box center [274, 87] width 31 height 8
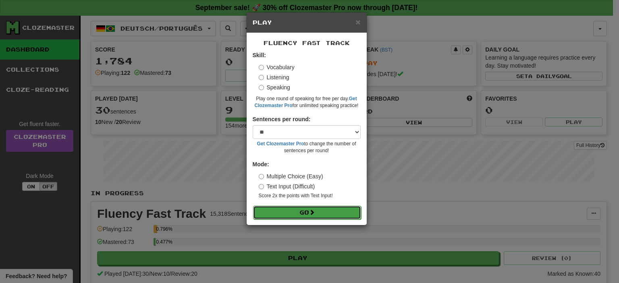
click at [308, 214] on button "Go" at bounding box center [307, 213] width 108 height 14
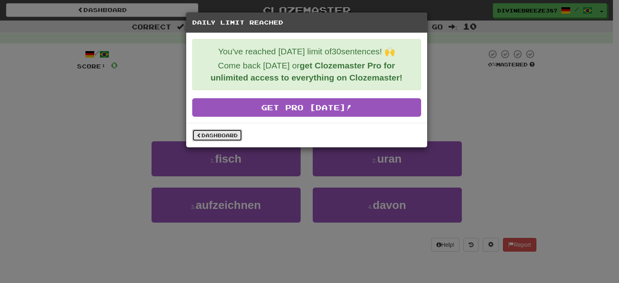
click at [220, 132] on link "Dashboard" at bounding box center [217, 135] width 50 height 12
